Goal: Navigation & Orientation: Find specific page/section

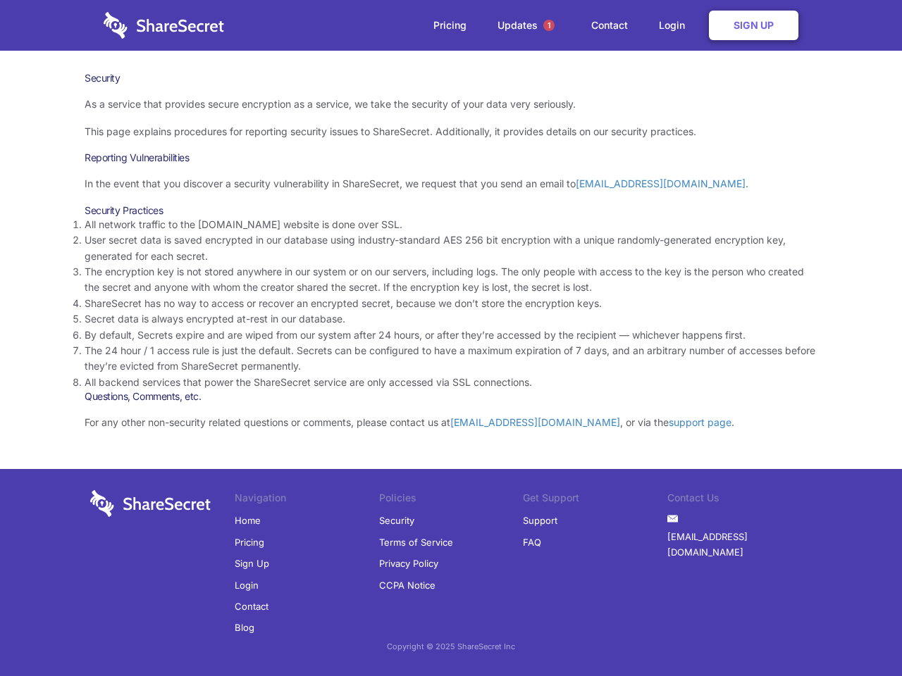
click at [451, 338] on li "By default, Secrets expire and are wiped from our system after 24 hours, or aft…" at bounding box center [451, 335] width 733 height 15
click at [549, 25] on span "1" at bounding box center [548, 25] width 11 height 11
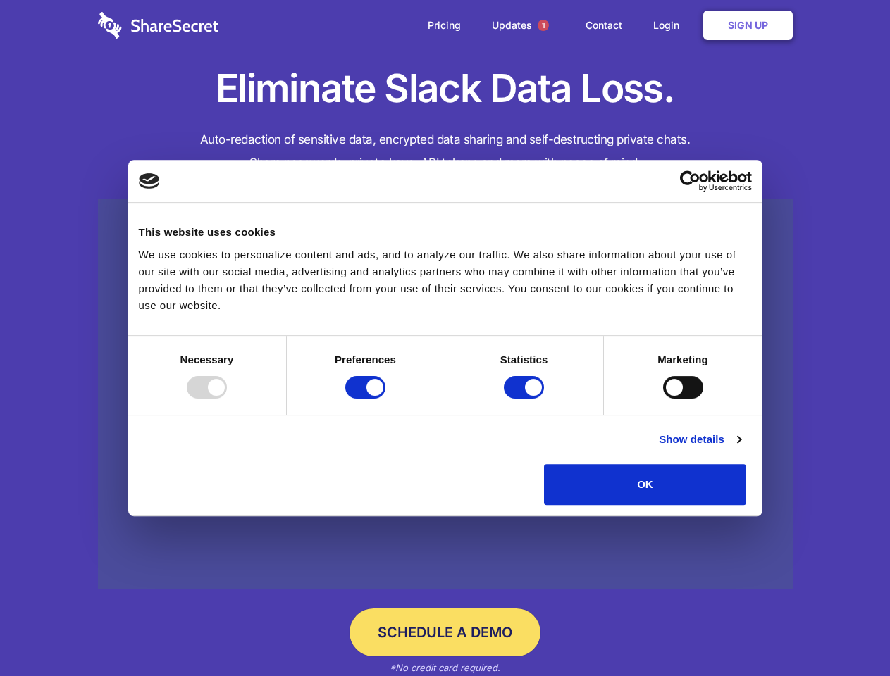
click at [227, 399] on div at bounding box center [207, 387] width 40 height 23
click at [385, 399] on input "Preferences" at bounding box center [365, 387] width 40 height 23
checkbox input "false"
click at [525, 399] on input "Statistics" at bounding box center [524, 387] width 40 height 23
checkbox input "false"
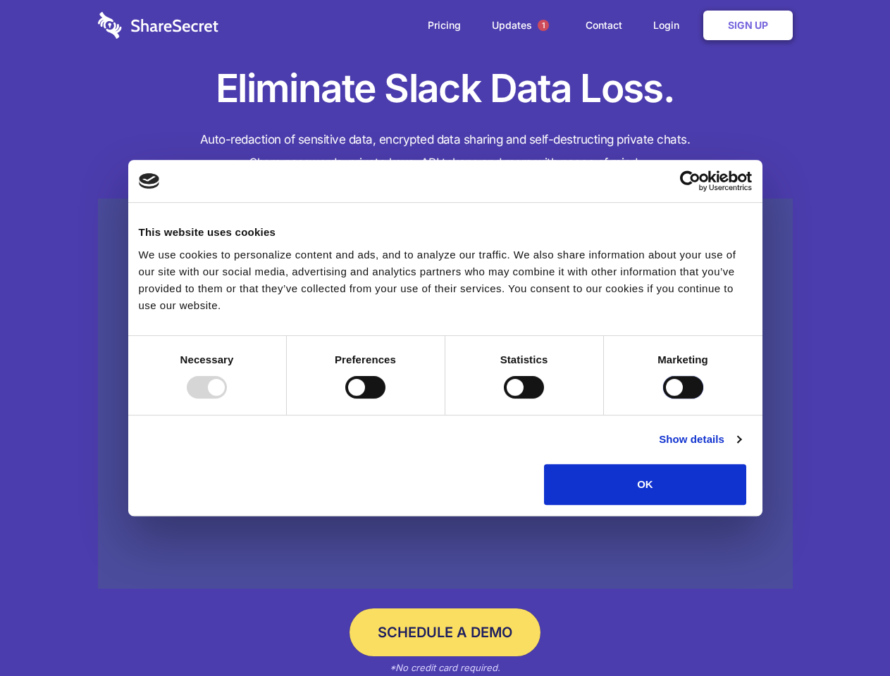
click at [663, 399] on input "Marketing" at bounding box center [683, 387] width 40 height 23
checkbox input "true"
click at [740, 448] on link "Show details" at bounding box center [700, 439] width 82 height 17
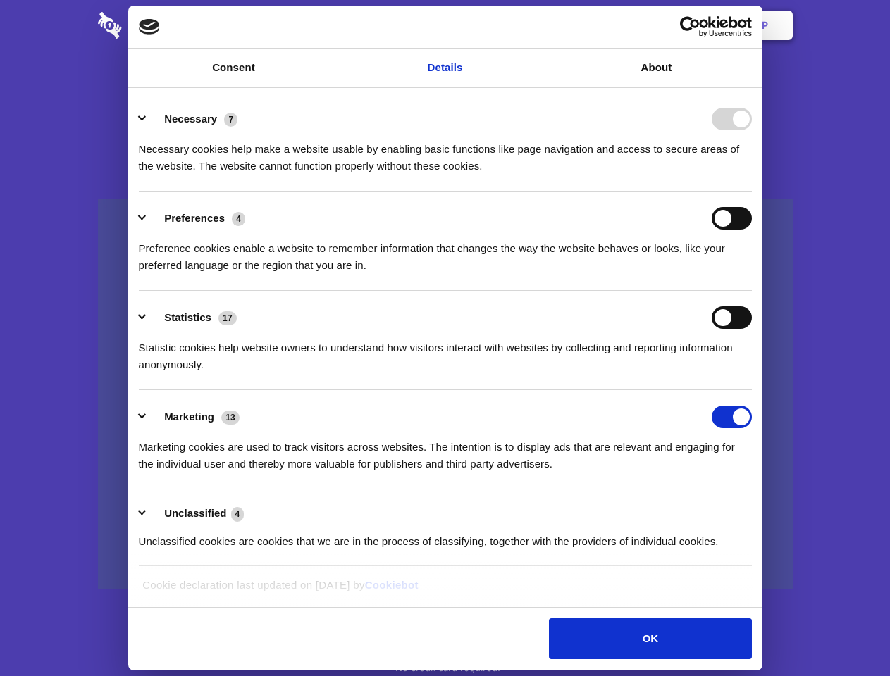
click at [752, 274] on div "Preferences 4 Preference cookies enable a website to remember information that …" at bounding box center [445, 240] width 613 height 67
click at [542, 25] on span "1" at bounding box center [542, 25] width 11 height 11
